Goal: Find specific page/section: Find specific page/section

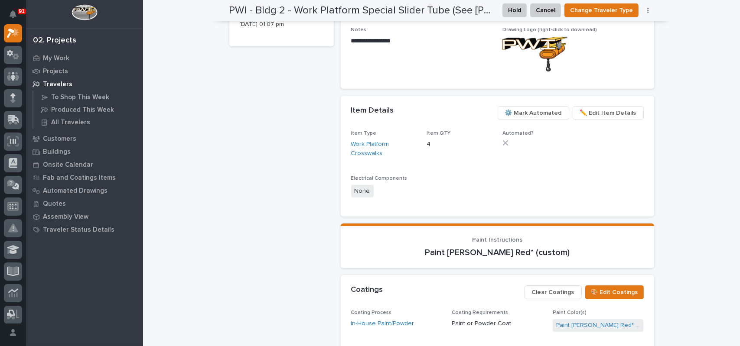
scroll to position [398, 0]
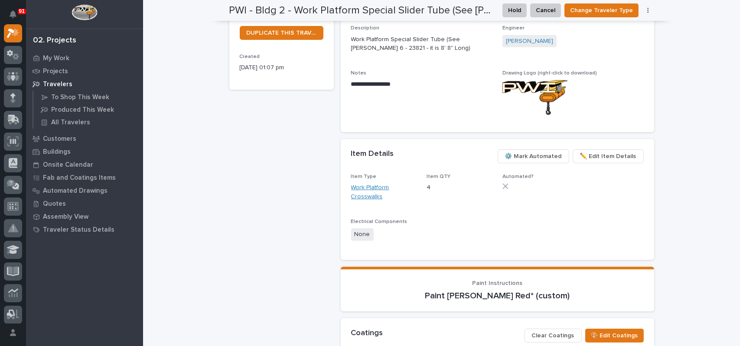
click at [366, 183] on link "Work Platform Crosswalks" at bounding box center [383, 192] width 65 height 18
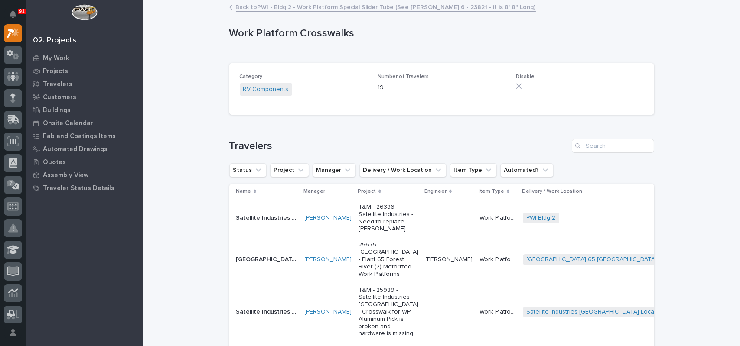
click at [256, 117] on div "Loading... Saving… Category RV Components Number of Travelers 19 Disable" at bounding box center [441, 92] width 425 height 59
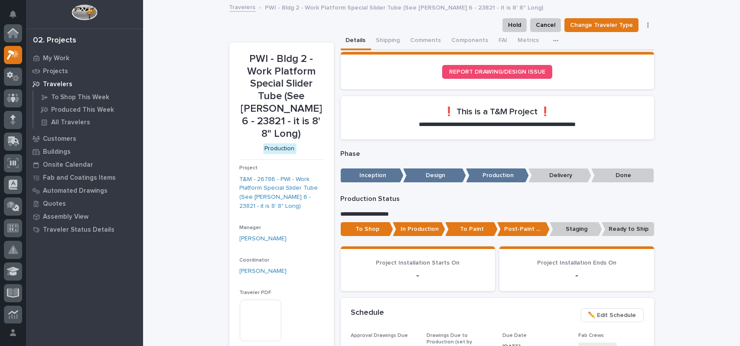
scroll to position [23, 0]
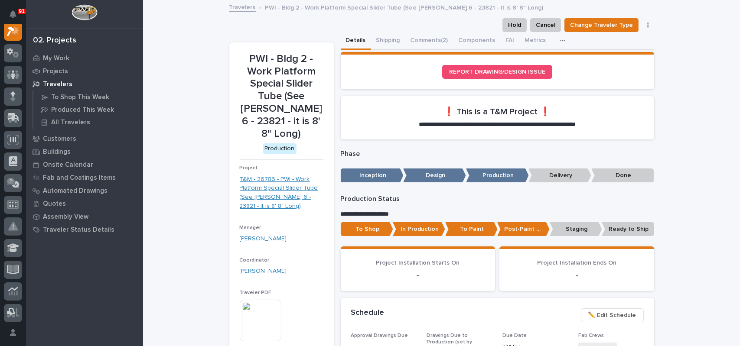
click at [275, 186] on link "T&M - 26786 - PWI - Work Platform Special Slider Tube (See Brinkley 6 - 23821 -…" at bounding box center [282, 193] width 84 height 36
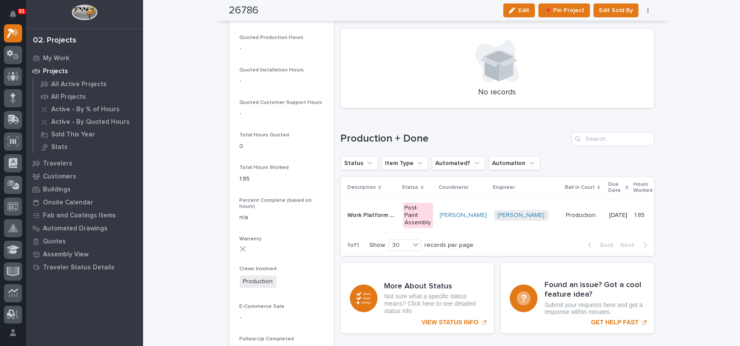
scroll to position [520, 0]
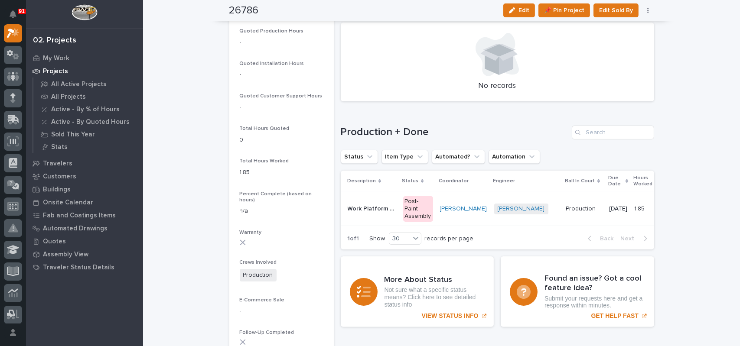
click at [348, 208] on p "Work Platform Special Slider Tube (See Brinkley 6 - 23821 - it is 8' 8" Long)" at bounding box center [373, 208] width 50 height 9
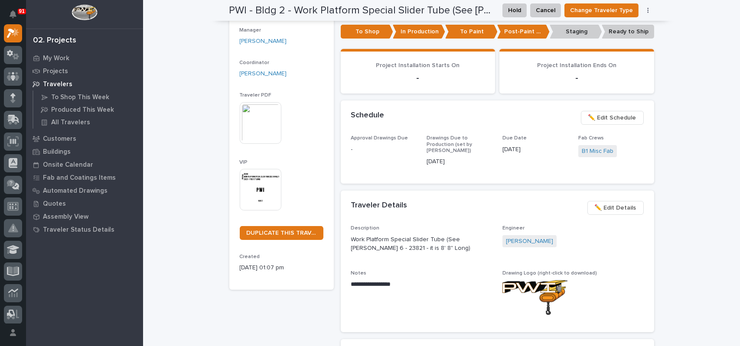
scroll to position [184, 0]
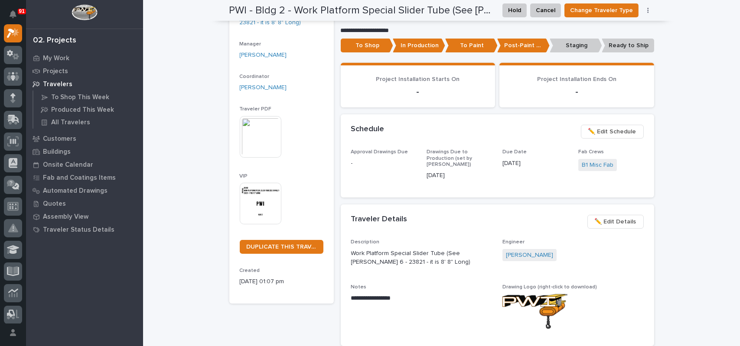
click at [263, 194] on img at bounding box center [261, 204] width 42 height 42
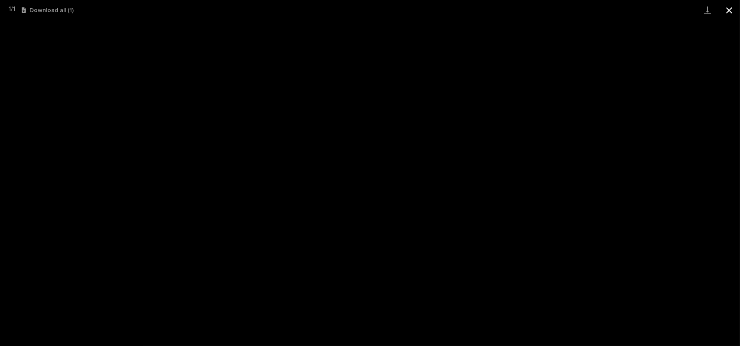
click at [730, 11] on button "Close gallery" at bounding box center [729, 10] width 22 height 20
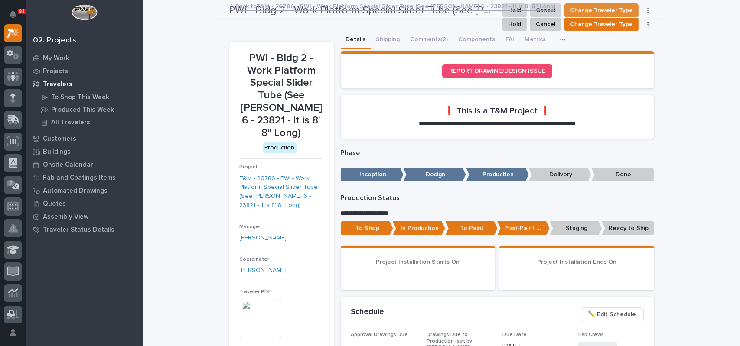
scroll to position [0, 0]
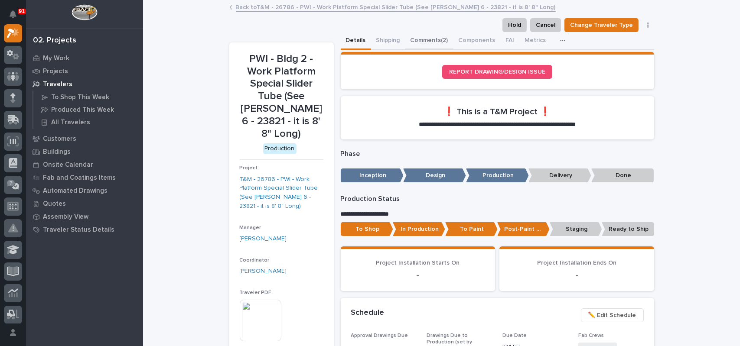
click at [417, 38] on button "Comments (2)" at bounding box center [429, 41] width 48 height 18
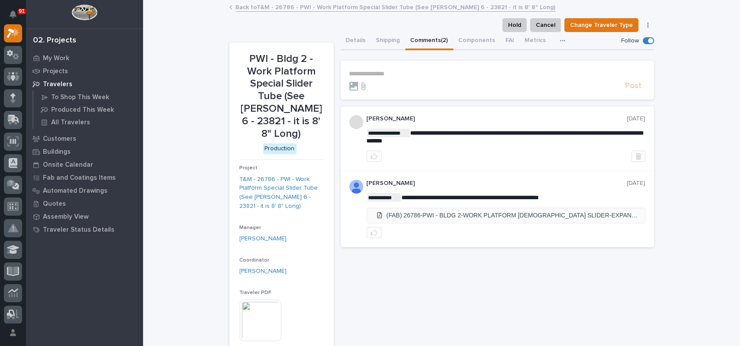
click at [427, 215] on li "(FAB) 26786-PWI - BLDG 2-WORK PLATFORM MALE SLIDER-EXPANDABLE CROSSWALK MALE SL…" at bounding box center [506, 215] width 278 height 14
click at [688, 88] on div "**********" at bounding box center [441, 266] width 597 height 530
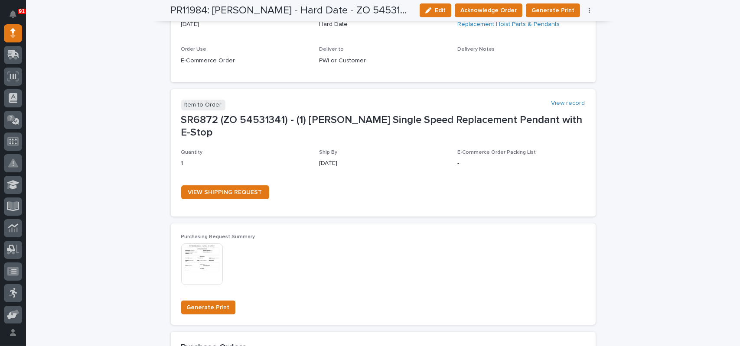
scroll to position [433, 0]
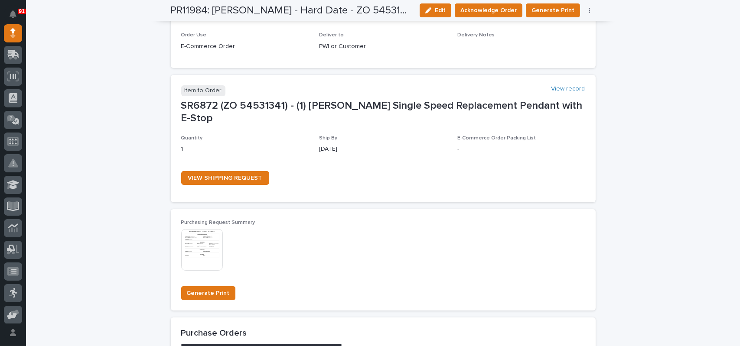
click at [199, 229] on img at bounding box center [202, 250] width 42 height 42
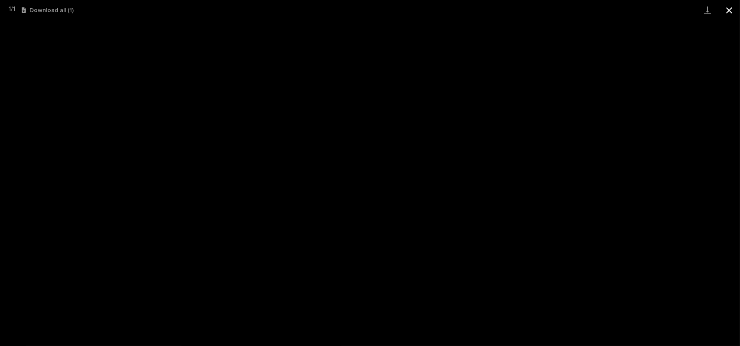
click at [731, 10] on button "Close gallery" at bounding box center [729, 10] width 22 height 20
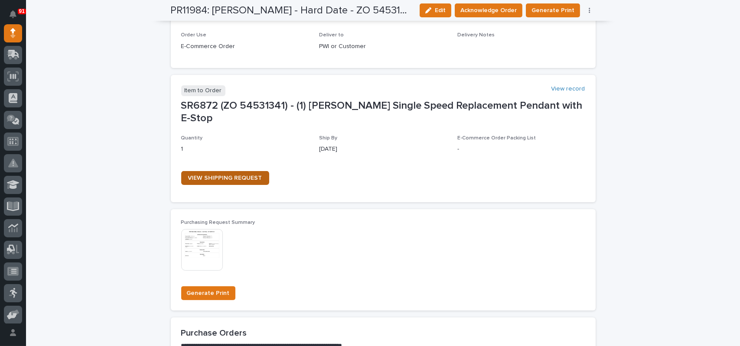
click at [224, 175] on span "VIEW SHIPPING REQUEST" at bounding box center [225, 178] width 74 height 6
